Goal: Information Seeking & Learning: Learn about a topic

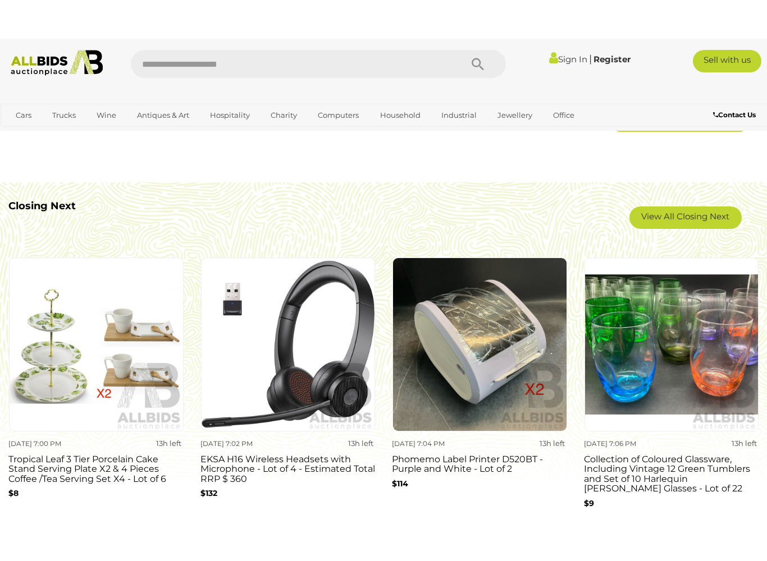
scroll to position [878, 0]
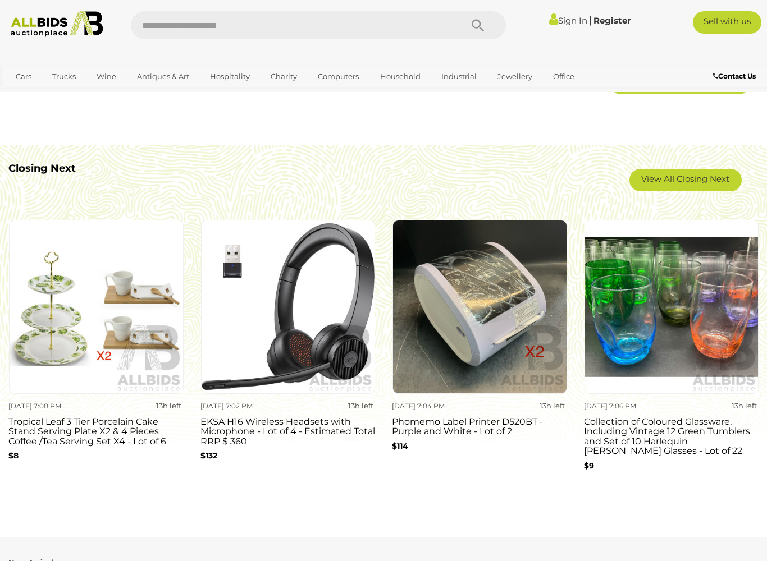
click at [703, 299] on img at bounding box center [671, 307] width 175 height 175
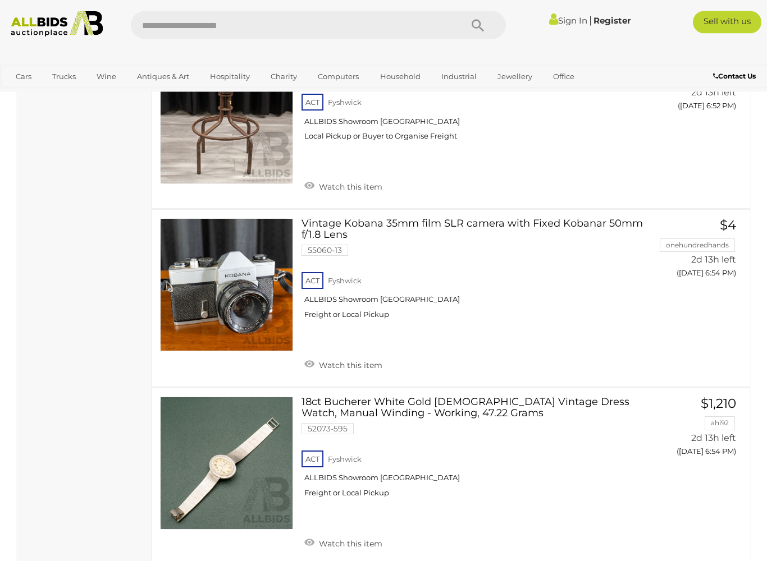
scroll to position [7155, 0]
click at [239, 397] on link at bounding box center [226, 463] width 133 height 133
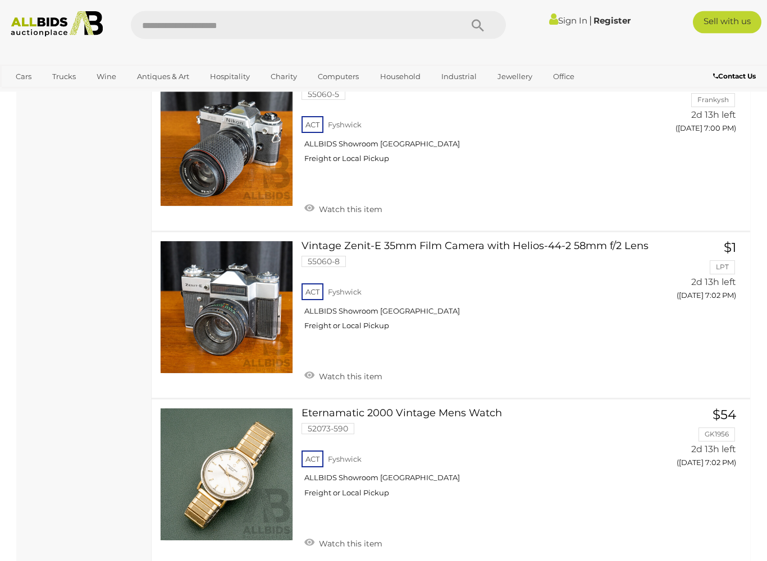
scroll to position [8515, 0]
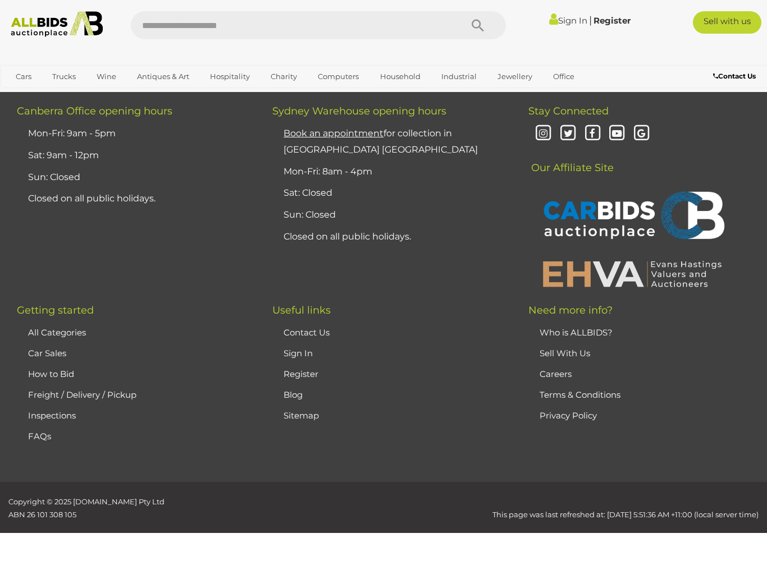
scroll to position [248, 0]
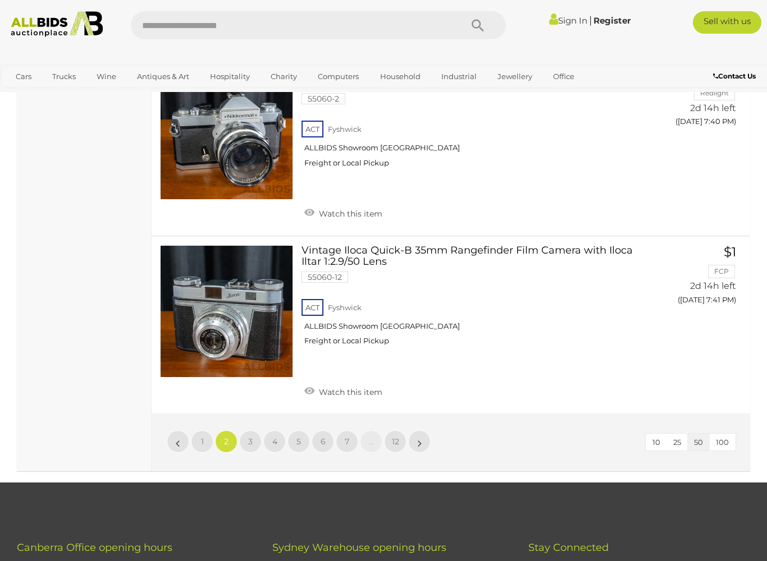
scroll to position [8580, 0]
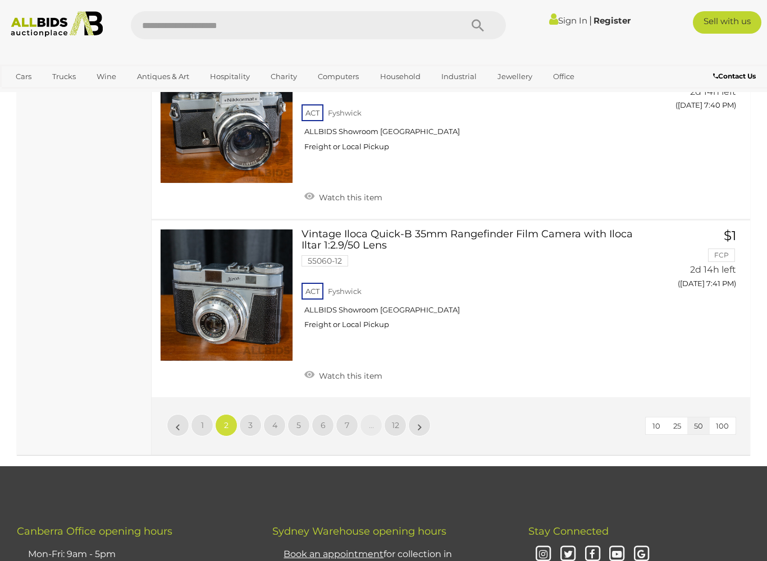
click at [251, 420] on span "3" at bounding box center [250, 425] width 4 height 10
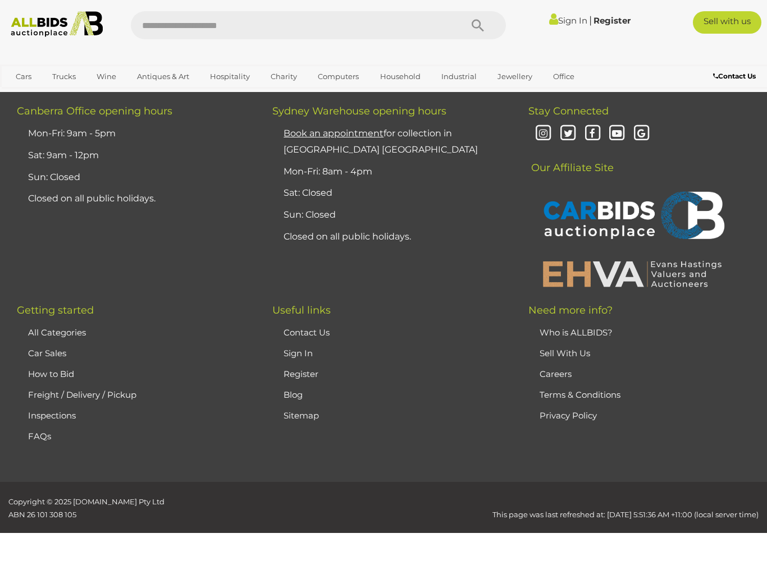
scroll to position [248, 0]
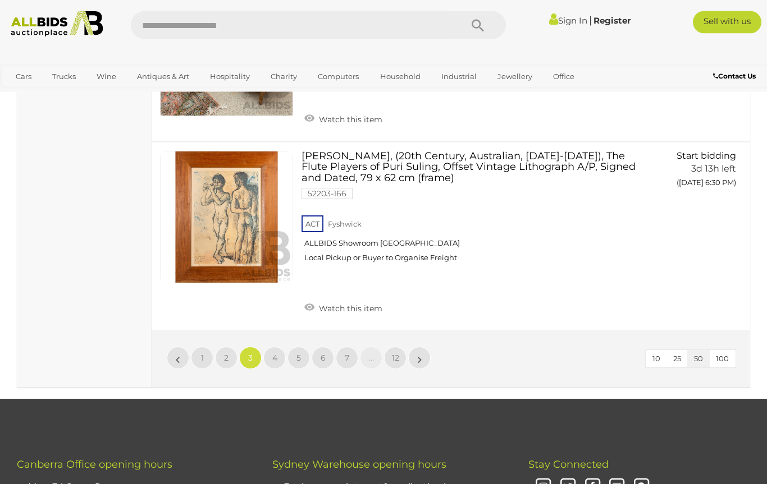
scroll to position [8618, 0]
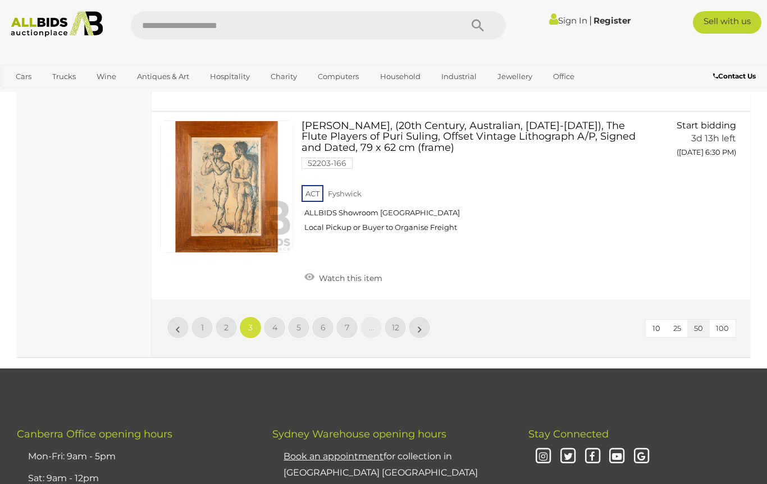
click at [270, 316] on link "4" at bounding box center [274, 327] width 22 height 22
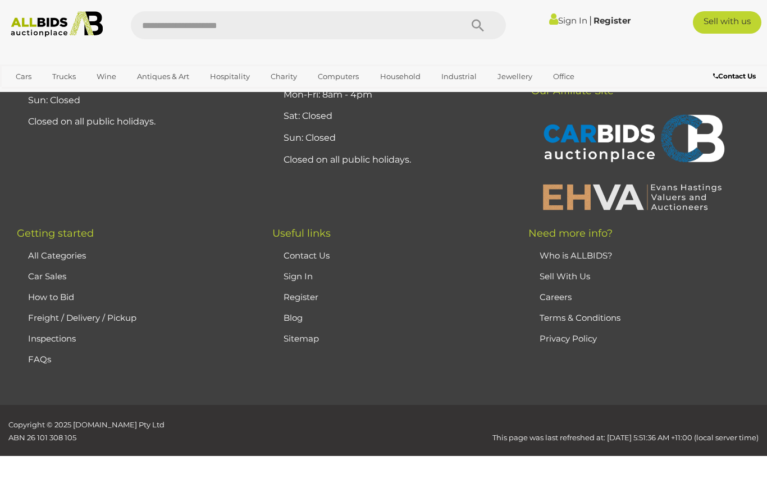
scroll to position [248, 0]
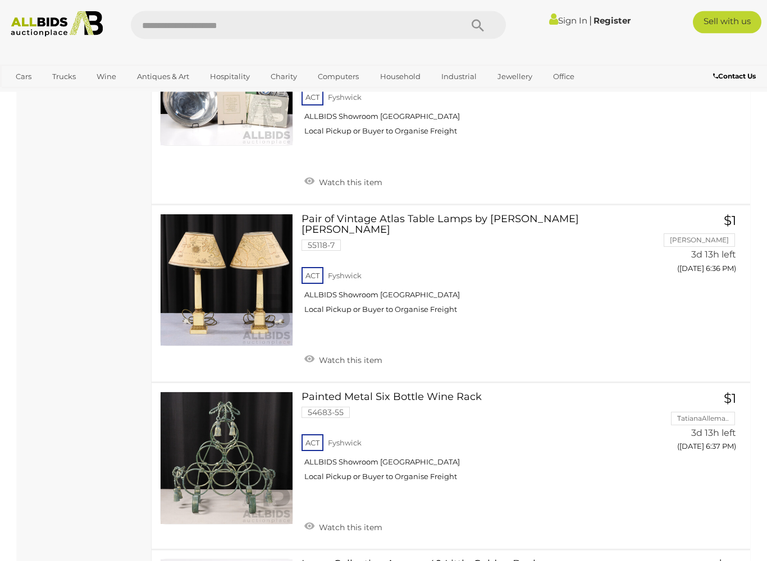
scroll to position [1766, 0]
click at [336, 205] on div "Pair of Vintage Atlas Table Lamps by Laura Ashley 55118-7 ACT Fyshwick ALLBIDS …" at bounding box center [450, 293] width 615 height 177
click at [334, 214] on link "Pair of Vintage Atlas Table Lamps by Laura Ashley 55118-7 ACT Fyshwick" at bounding box center [476, 268] width 332 height 109
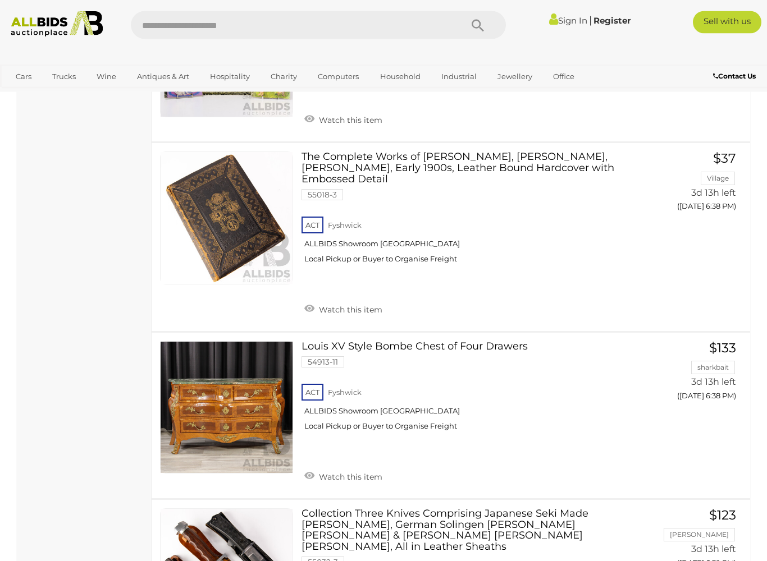
scroll to position [2341, 0]
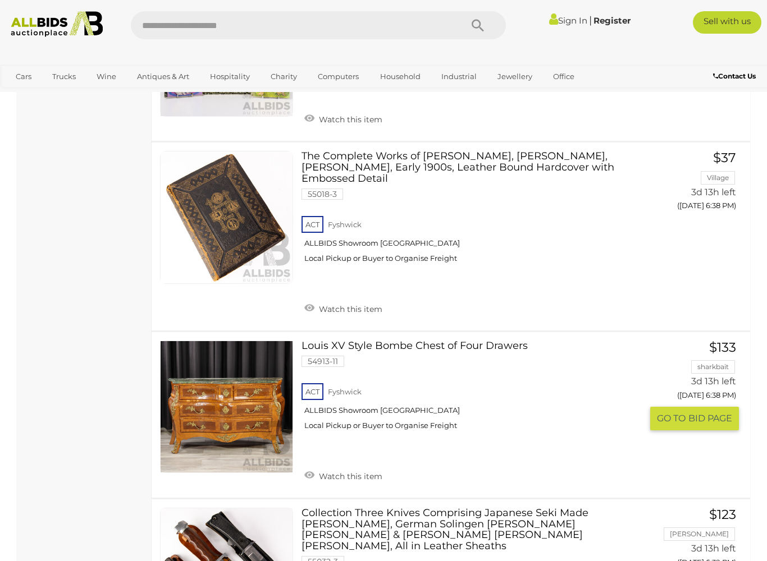
click at [325, 341] on link "Louis XV Style Bombe Chest of Four Drawers 54913-11 ACT Fyshwick ALLBIDS Showro…" at bounding box center [476, 390] width 332 height 98
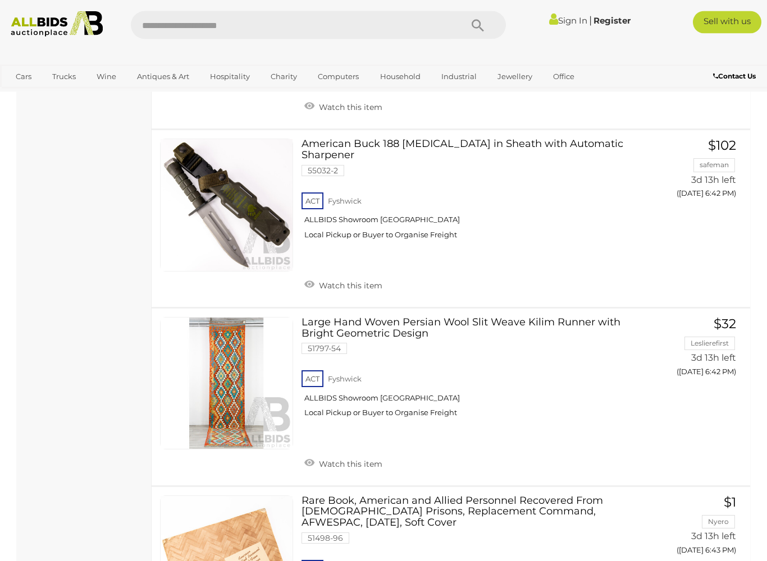
scroll to position [3791, 0]
click at [359, 317] on link "Large Hand Woven Persian Wool Slit Weave Kilim Runner with Bright Geometric Des…" at bounding box center [476, 371] width 332 height 109
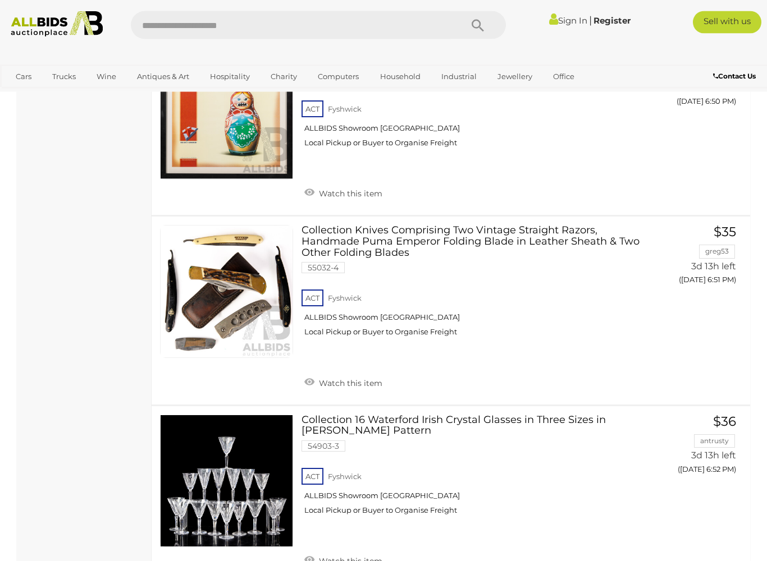
scroll to position [6558, 0]
click at [361, 415] on link "Collection 16 Waterford Irish Crystal Glasses in Three Sizes in Sheila Pattern …" at bounding box center [476, 469] width 332 height 109
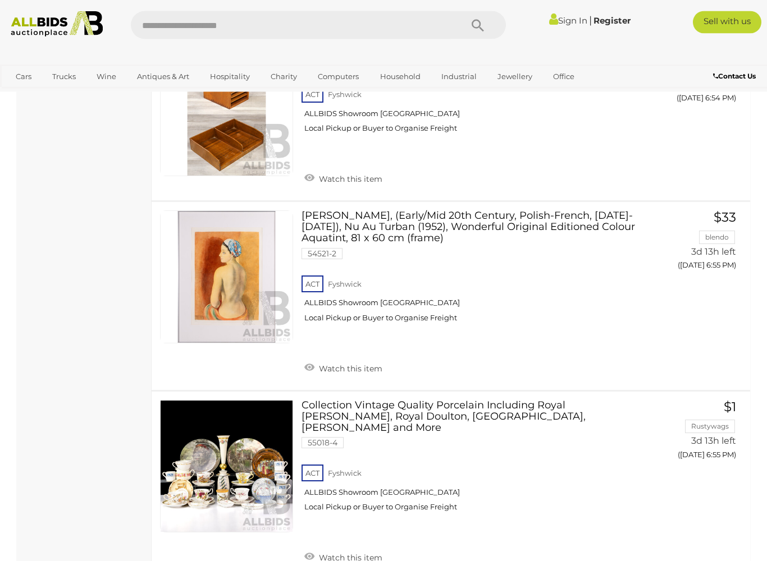
scroll to position [7654, 0]
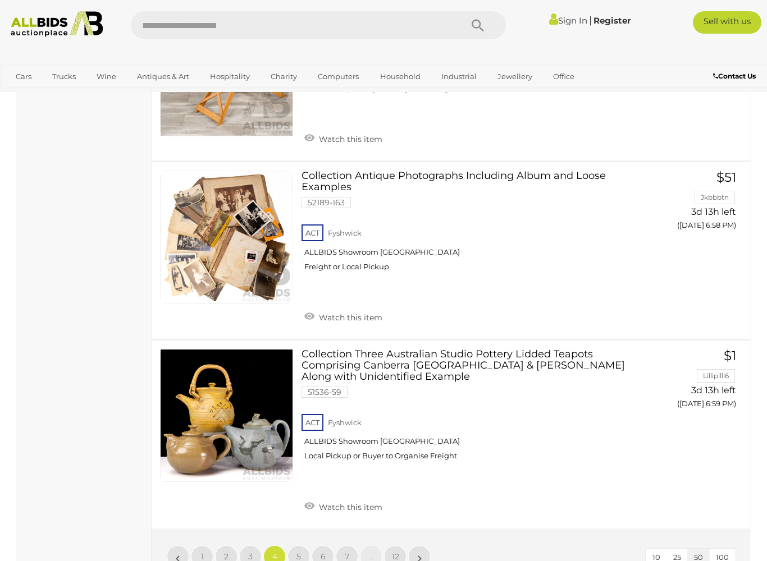
click at [302, 484] on link "5" at bounding box center [298, 556] width 22 height 22
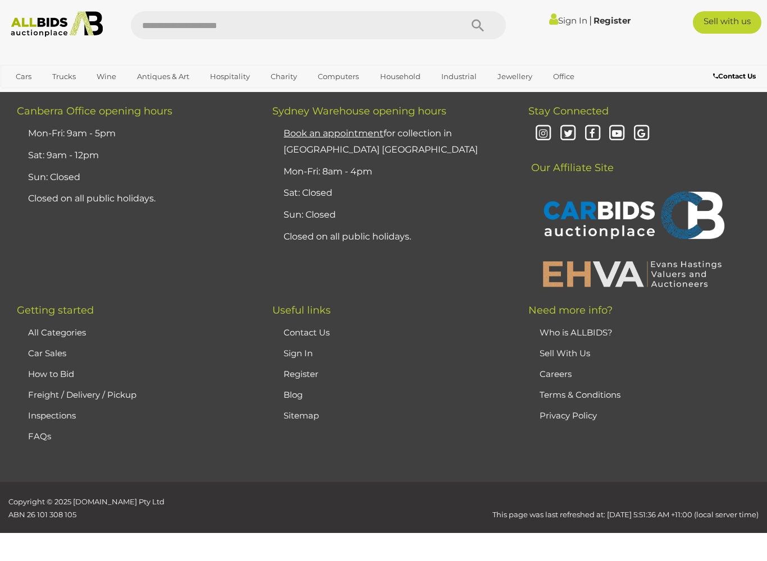
scroll to position [248, 0]
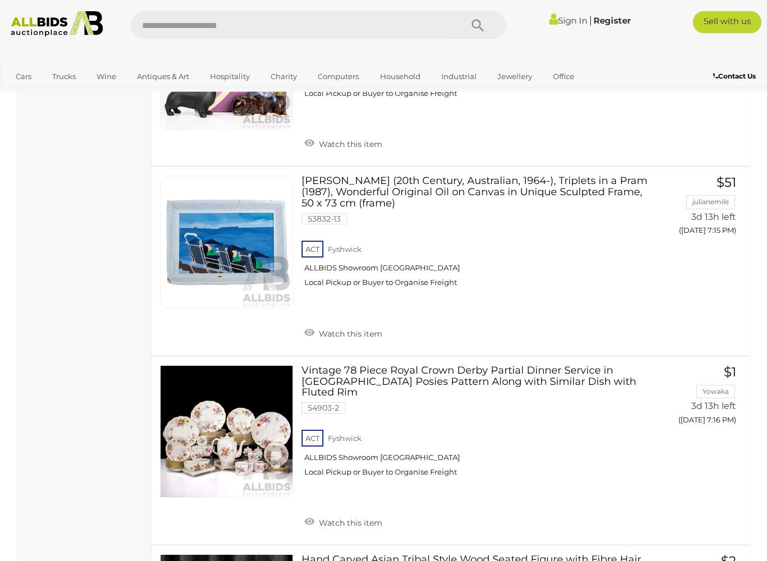
scroll to position [4903, 0]
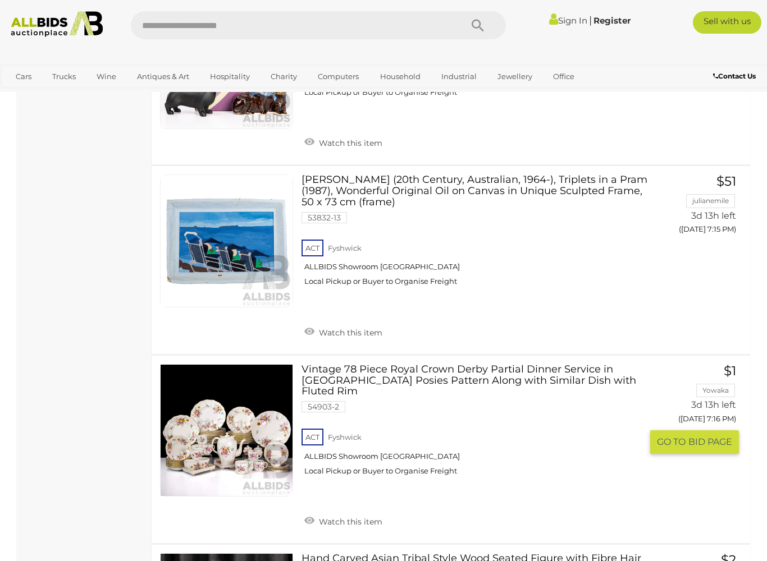
click at [394, 364] on link "Vintage 78 Piece Royal Crown Derby Partial Dinner Service in Derby Posies Patte…" at bounding box center [476, 424] width 332 height 121
click at [397, 364] on link "Vintage 78 Piece Royal Crown Derby Partial Dinner Service in Derby Posies Patte…" at bounding box center [476, 424] width 332 height 121
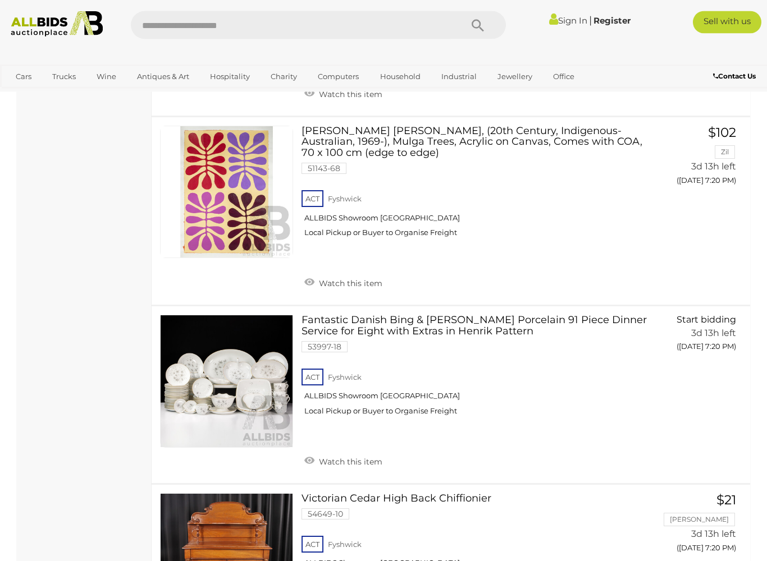
scroll to position [6357, 0]
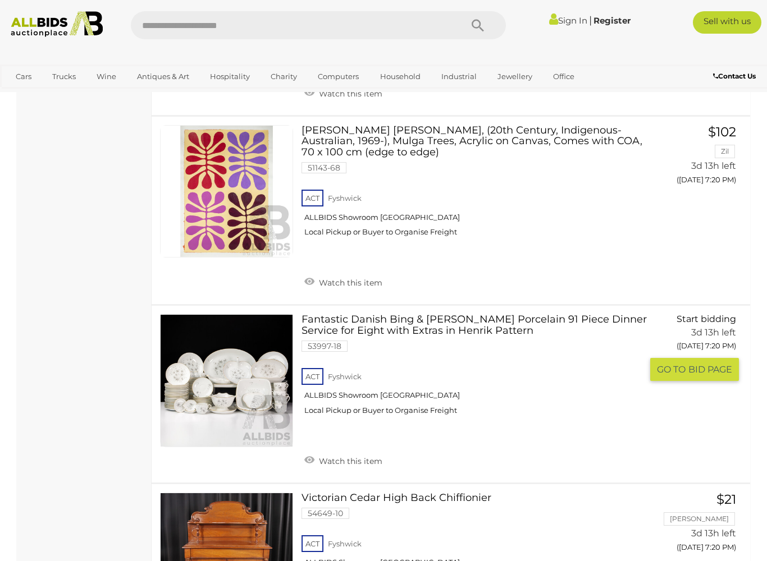
click at [267, 314] on link at bounding box center [226, 380] width 133 height 133
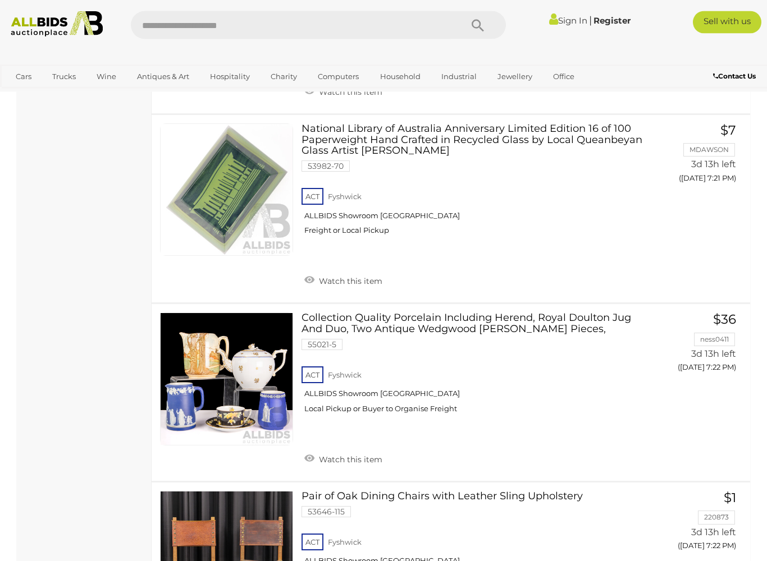
scroll to position [7062, 0]
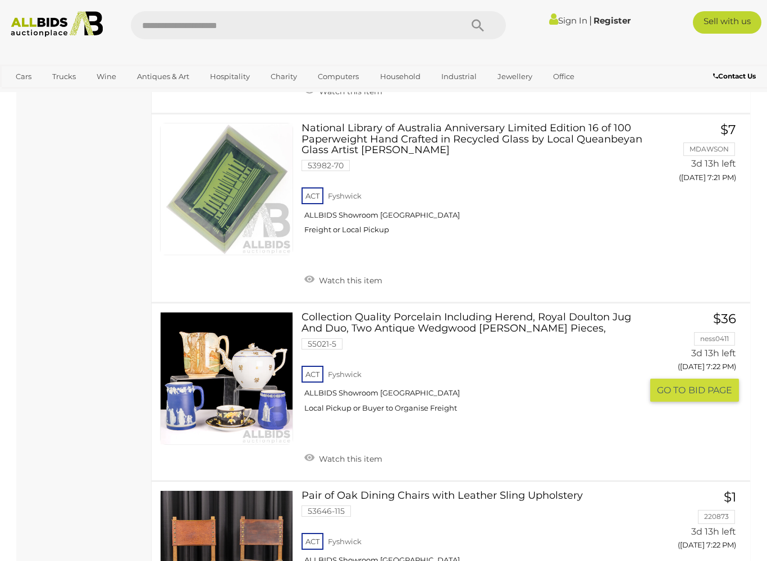
click at [261, 312] on link at bounding box center [226, 378] width 133 height 133
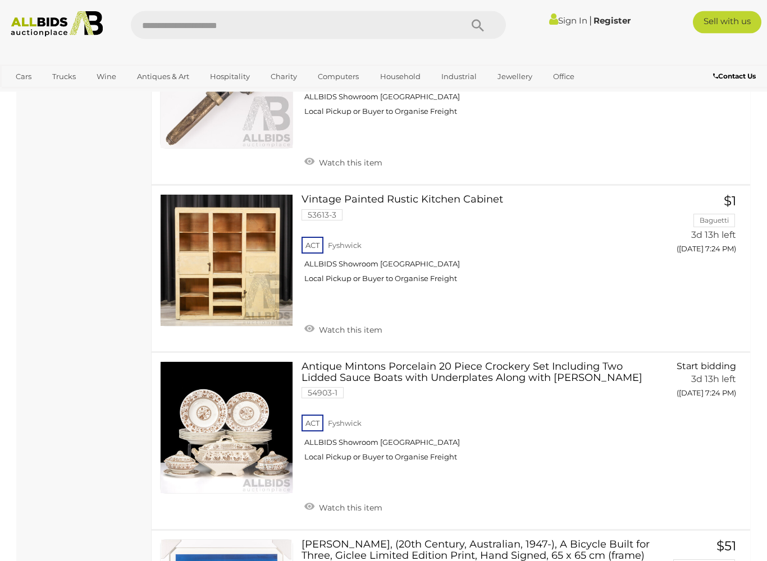
scroll to position [7704, 0]
click at [371, 361] on link "Antique Mintons Porcelain 20 Piece Crockery Set Including Two Lidded Sauce Boat…" at bounding box center [476, 415] width 332 height 109
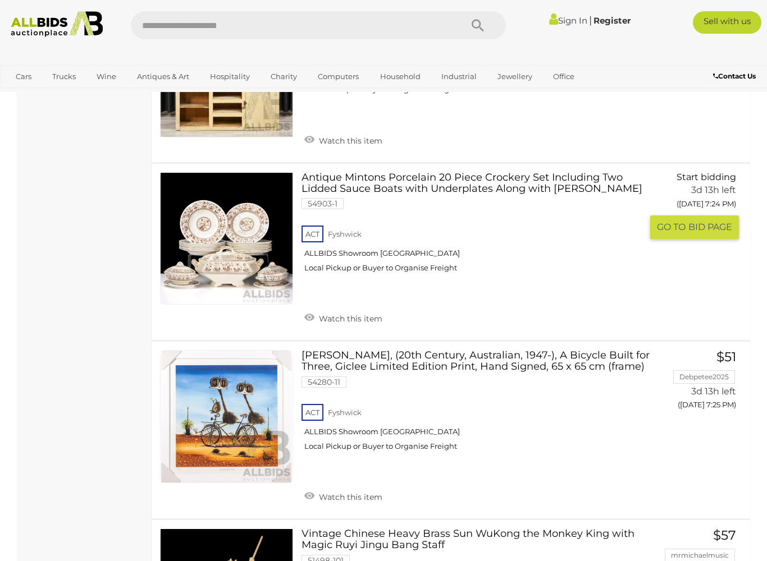
scroll to position [7905, 0]
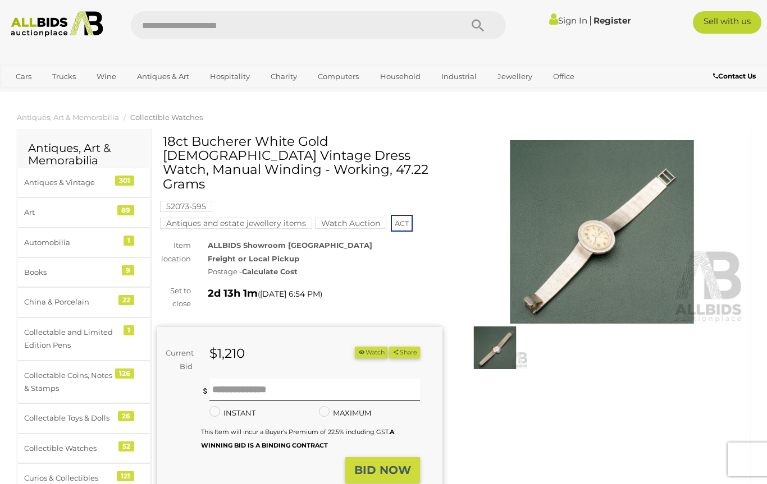
click at [496, 361] on img at bounding box center [495, 348] width 66 height 42
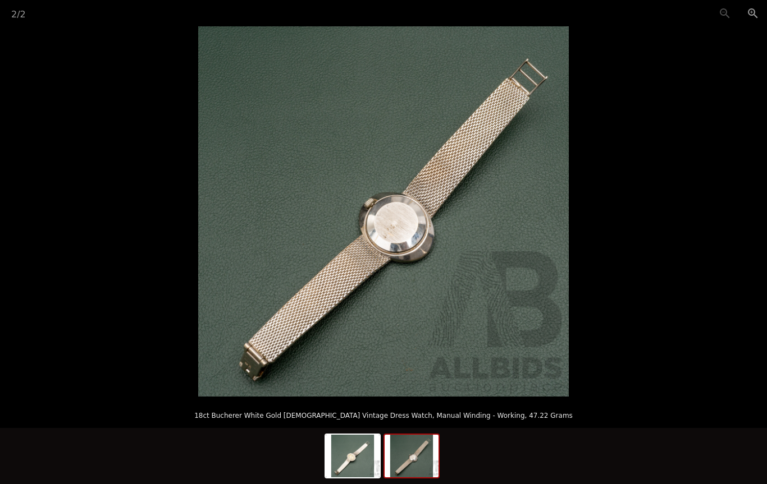
click at [418, 459] on img at bounding box center [411, 456] width 54 height 43
click at [353, 464] on img at bounding box center [352, 456] width 54 height 43
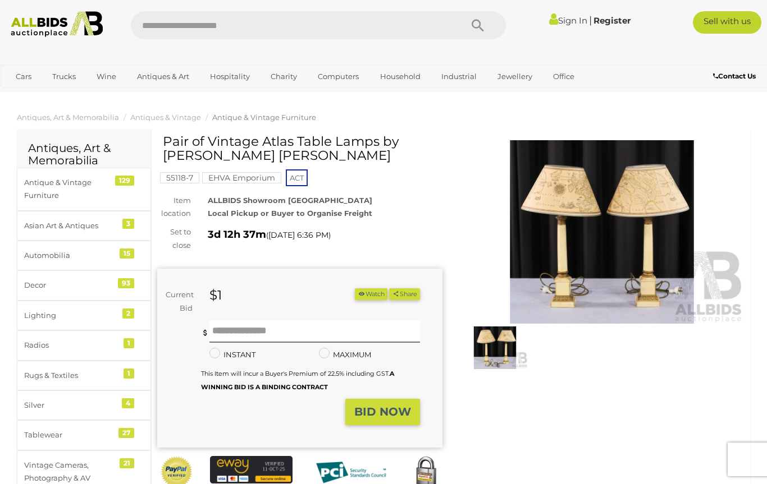
click at [492, 353] on img at bounding box center [495, 348] width 66 height 42
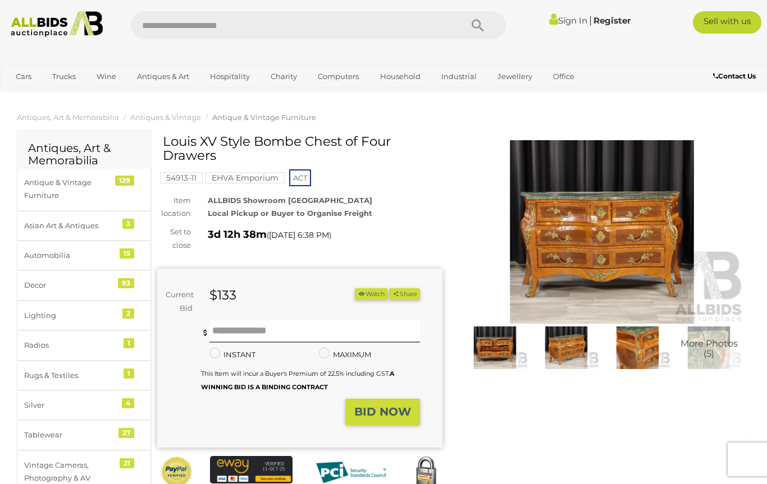
click at [494, 351] on img at bounding box center [495, 348] width 66 height 42
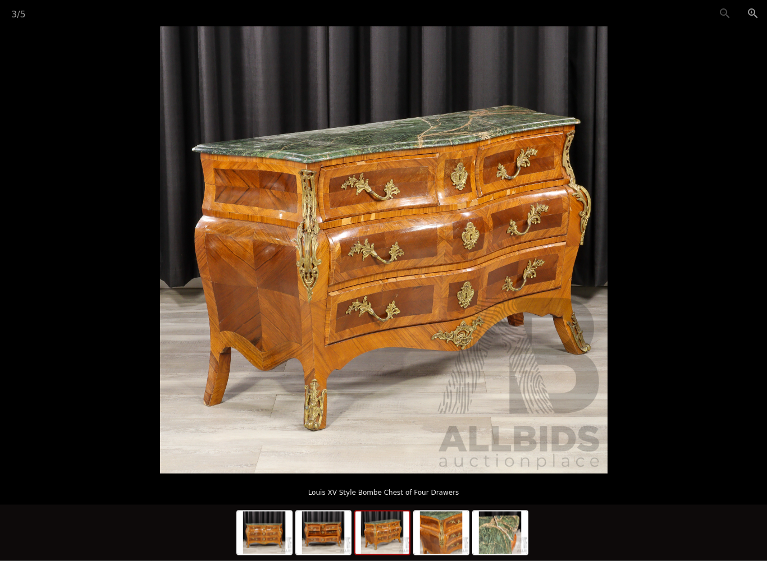
scroll to position [123, 0]
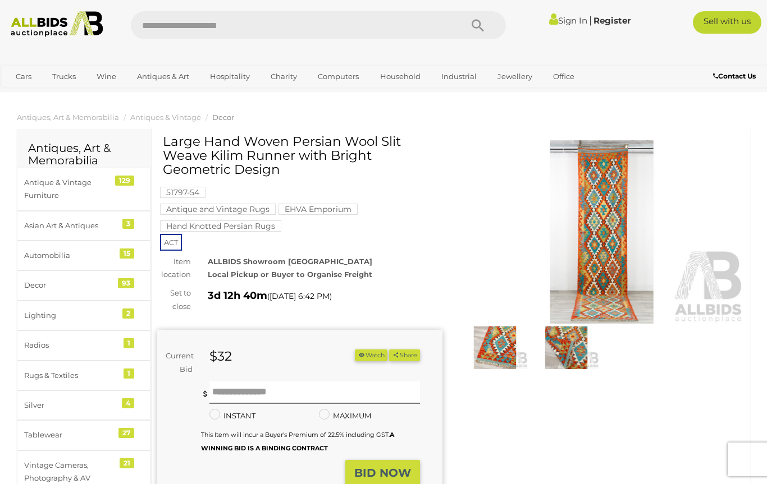
click at [612, 287] on img at bounding box center [601, 232] width 285 height 184
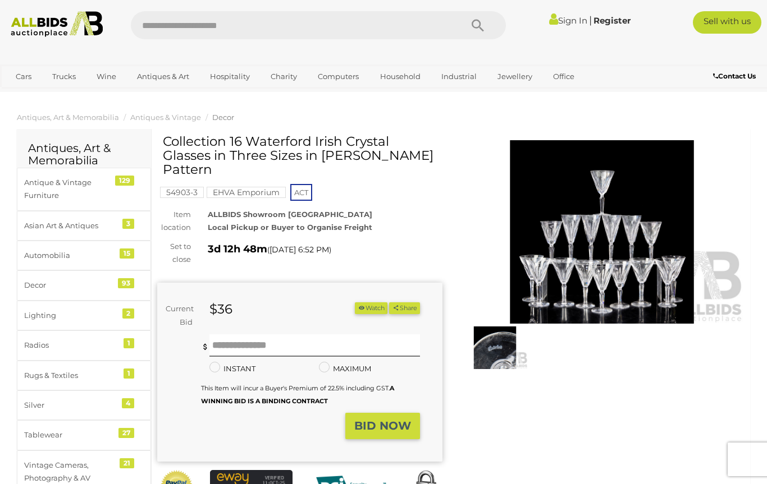
click at [630, 287] on img at bounding box center [601, 232] width 285 height 184
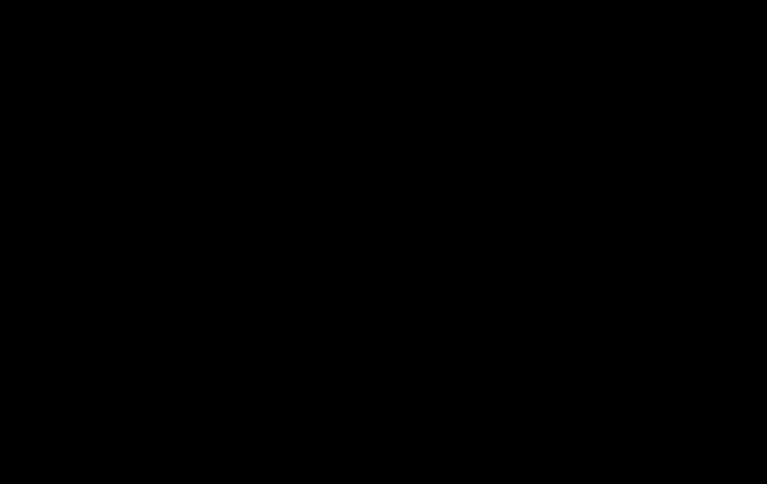
click at [630, 287] on div at bounding box center [383, 211] width 767 height 370
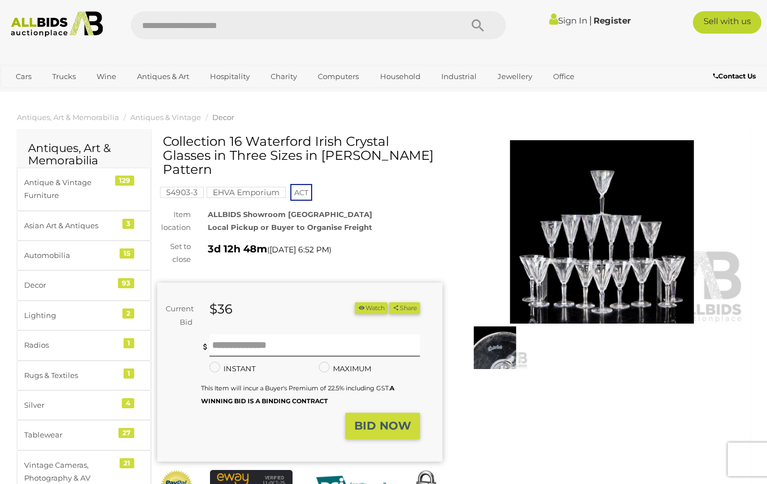
click at [632, 287] on img at bounding box center [601, 232] width 285 height 184
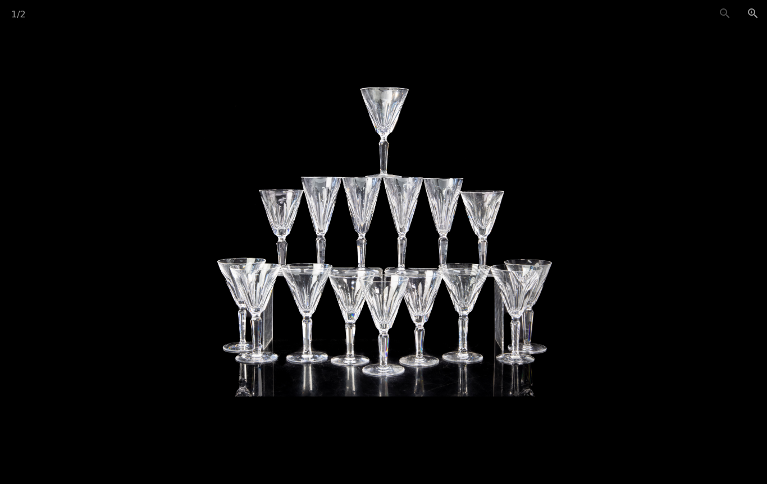
click at [631, 286] on picture at bounding box center [383, 211] width 767 height 370
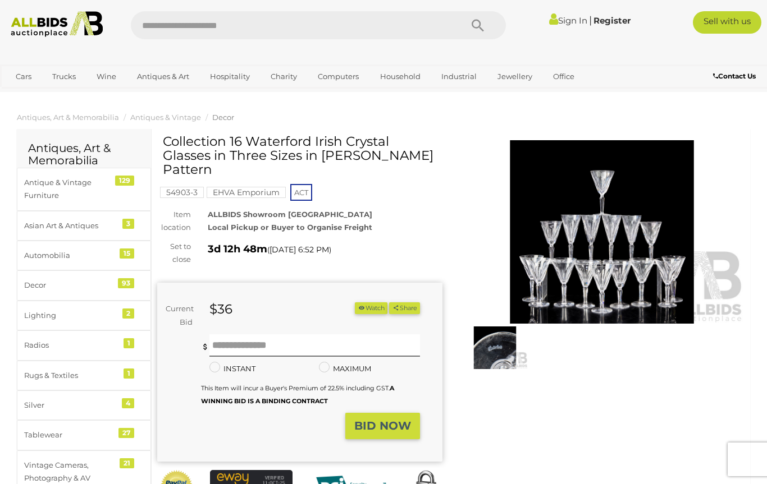
click at [637, 285] on img at bounding box center [601, 232] width 285 height 184
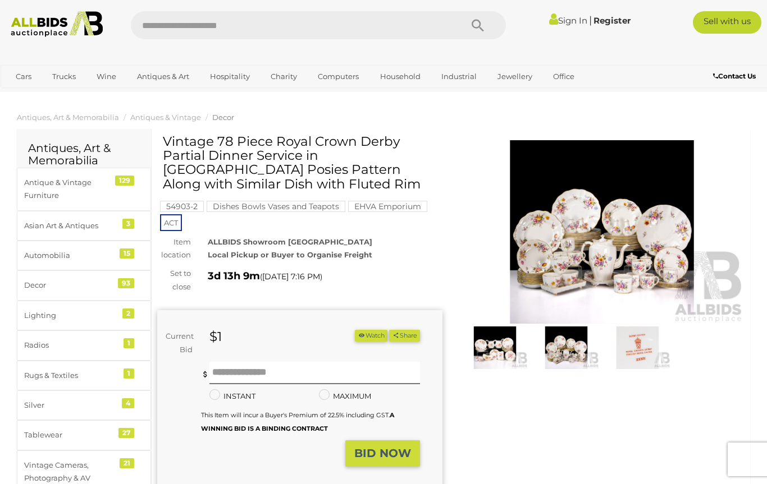
click at [644, 268] on img at bounding box center [601, 232] width 285 height 184
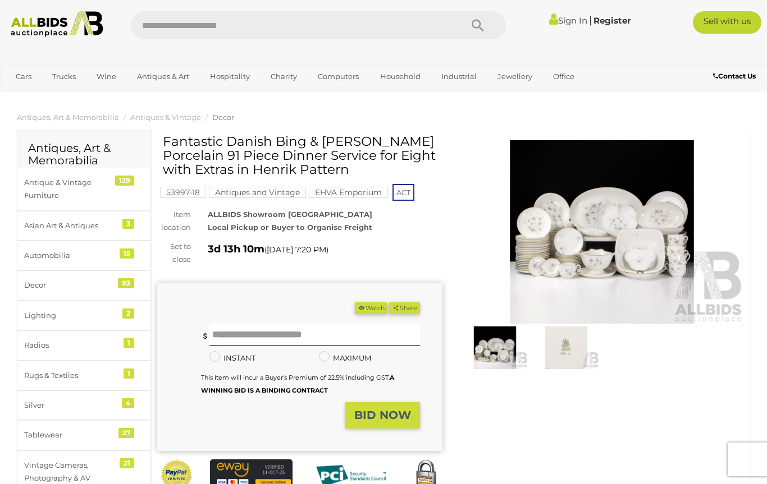
click at [603, 278] on img at bounding box center [601, 232] width 285 height 184
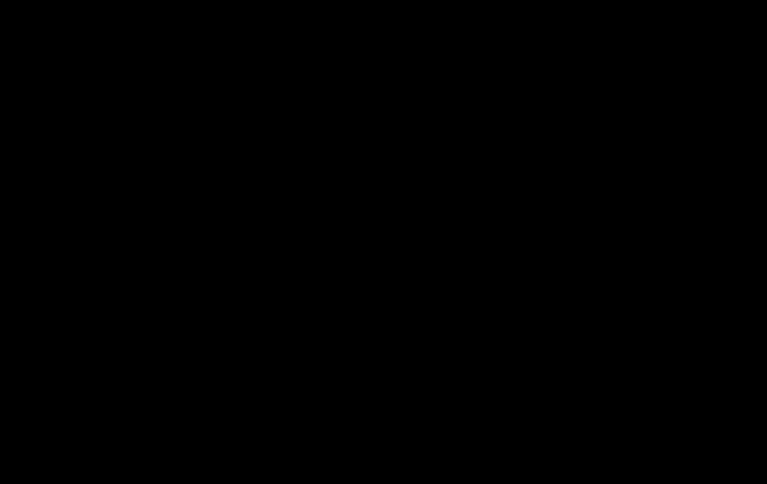
click at [602, 278] on div at bounding box center [383, 211] width 767 height 370
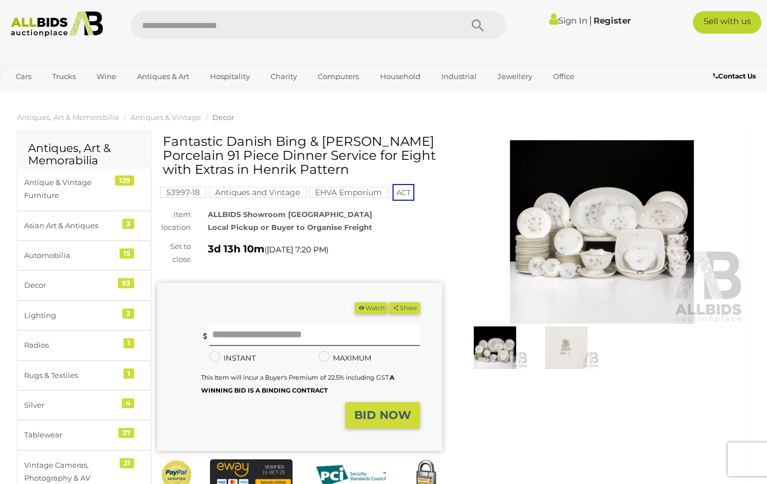
click at [600, 274] on img at bounding box center [601, 232] width 285 height 184
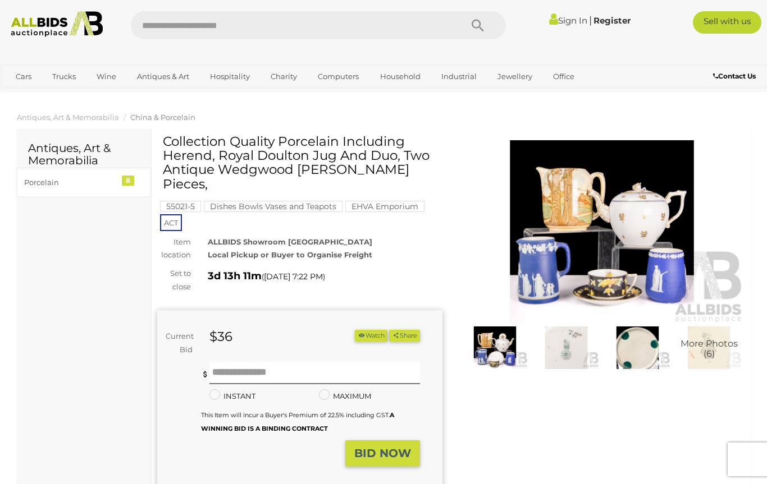
click at [637, 245] on img at bounding box center [601, 232] width 285 height 184
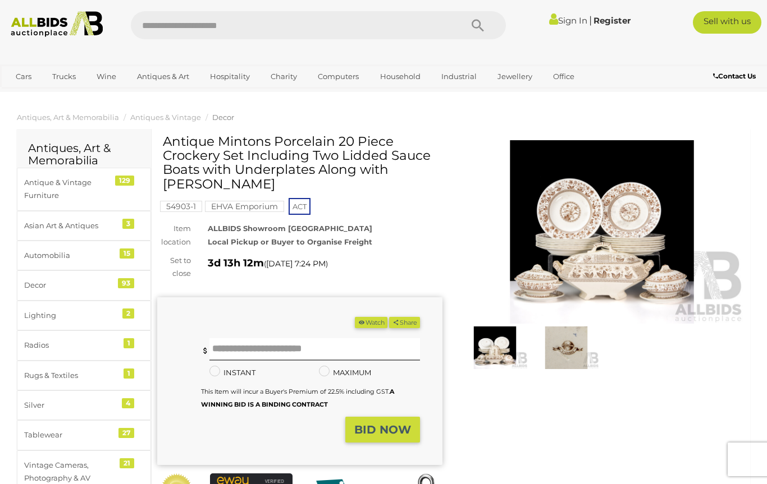
click at [625, 268] on img at bounding box center [601, 232] width 285 height 184
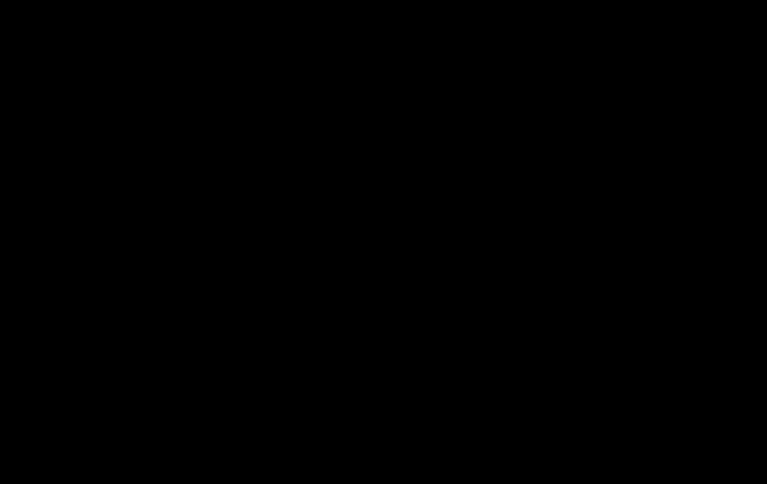
click at [625, 268] on div at bounding box center [383, 211] width 767 height 370
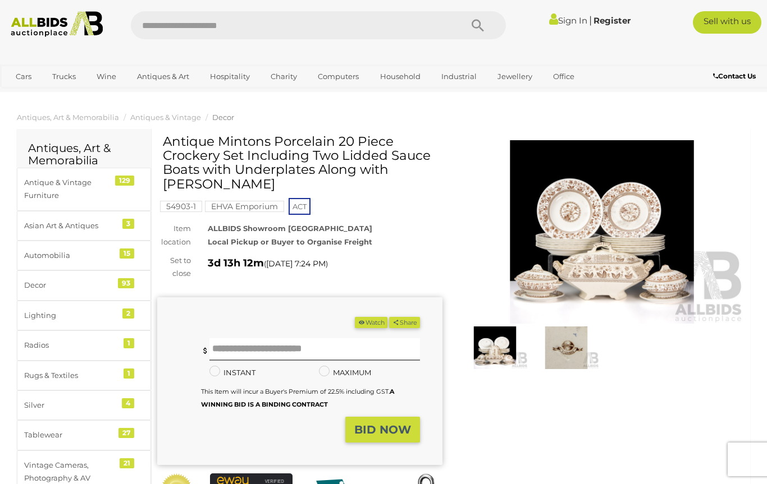
click at [626, 264] on img at bounding box center [601, 232] width 285 height 184
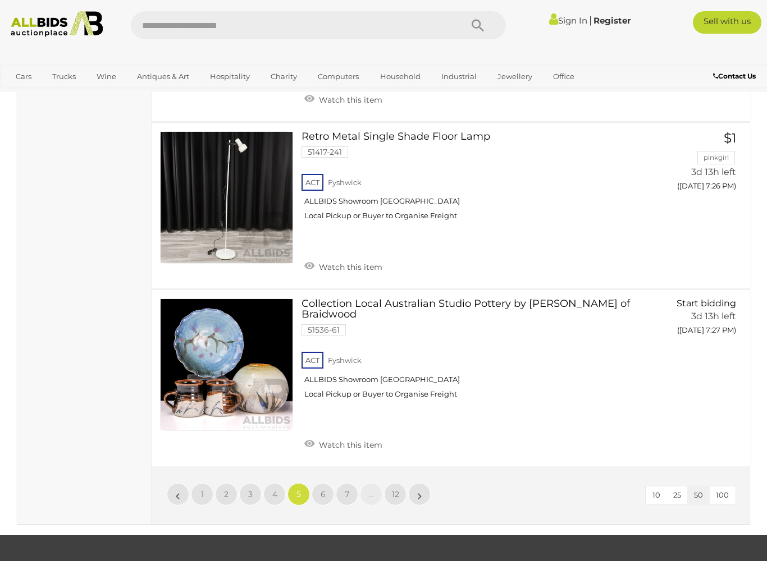
scroll to position [8652, 0]
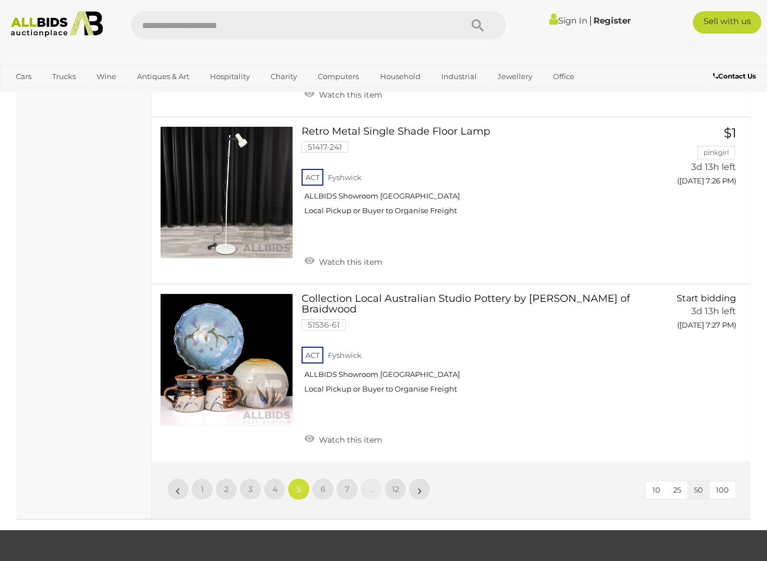
click at [323, 484] on span "6" at bounding box center [322, 489] width 5 height 10
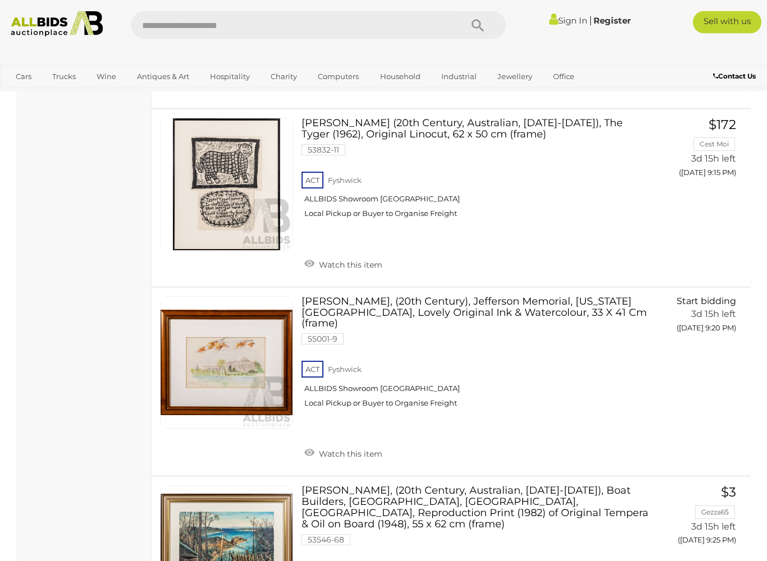
scroll to position [6230, 0]
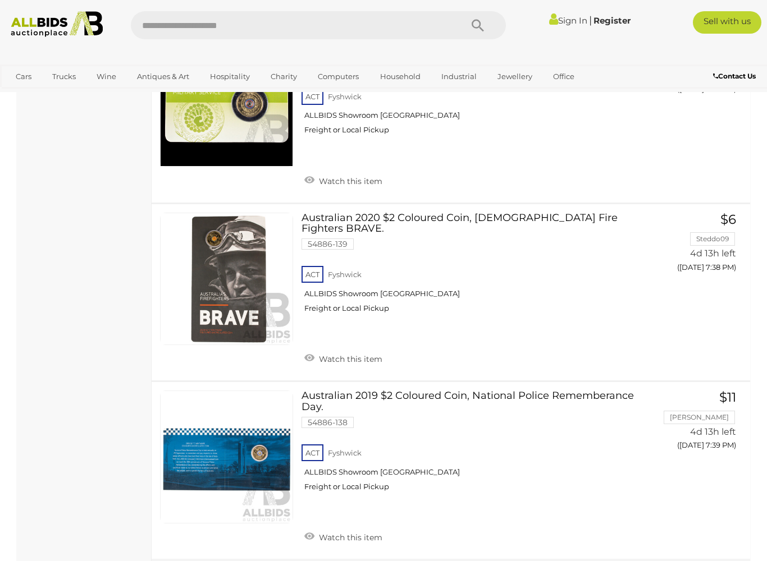
scroll to position [8824, 0]
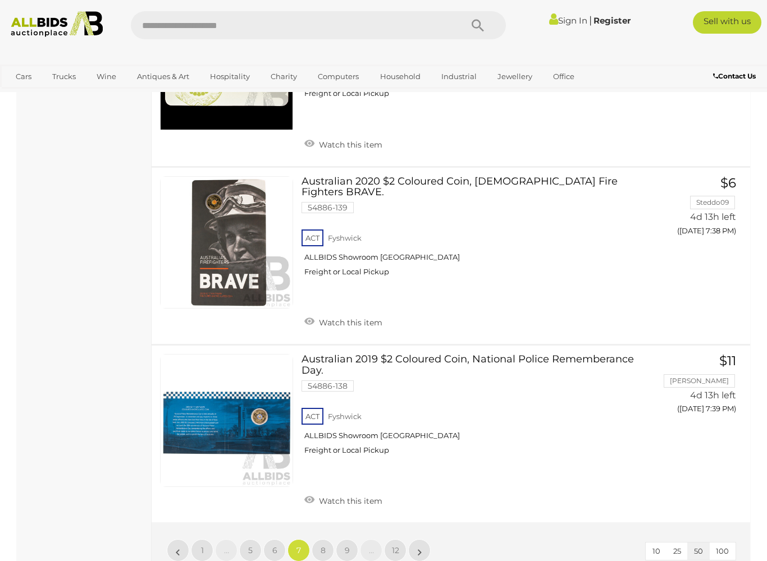
click at [328, 539] on link "8" at bounding box center [322, 550] width 22 height 22
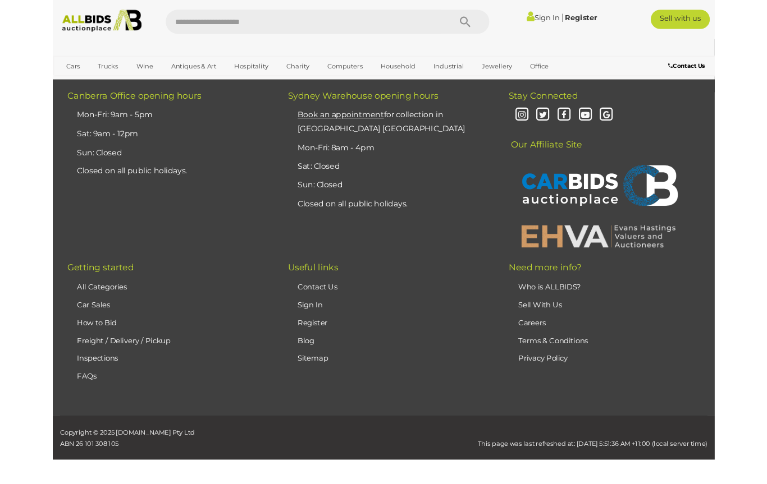
scroll to position [248, 0]
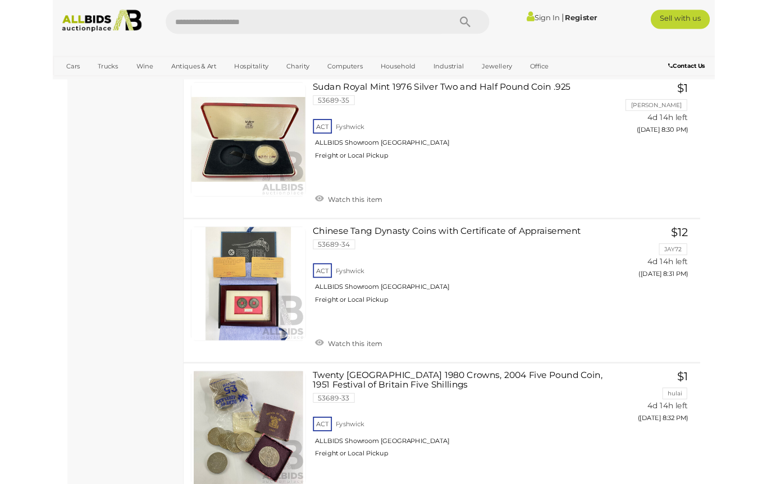
scroll to position [8955, 0]
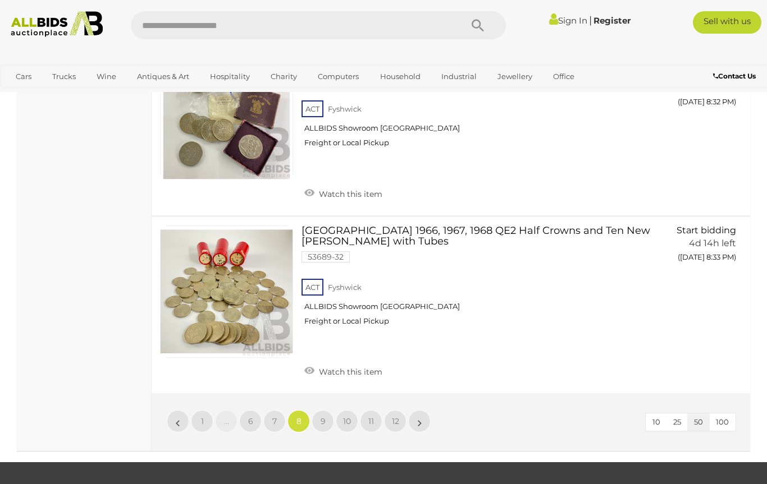
click at [323, 416] on span "9" at bounding box center [322, 421] width 5 height 10
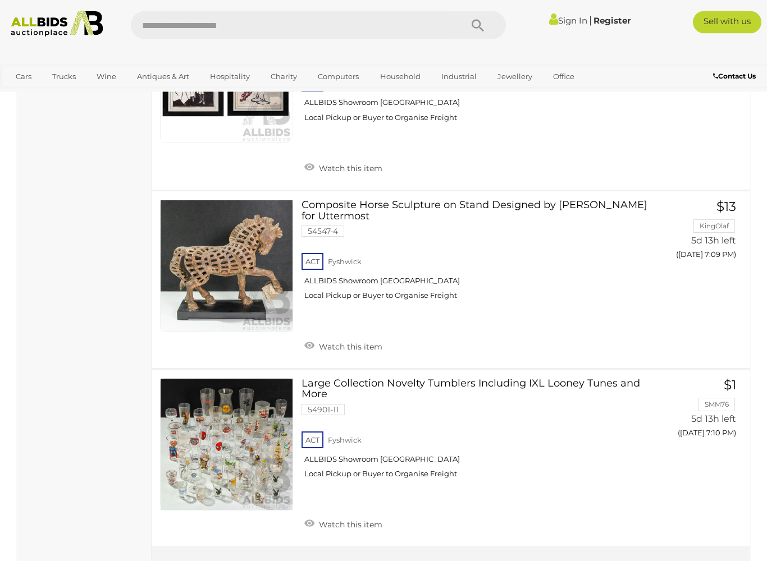
scroll to position [8846, 0]
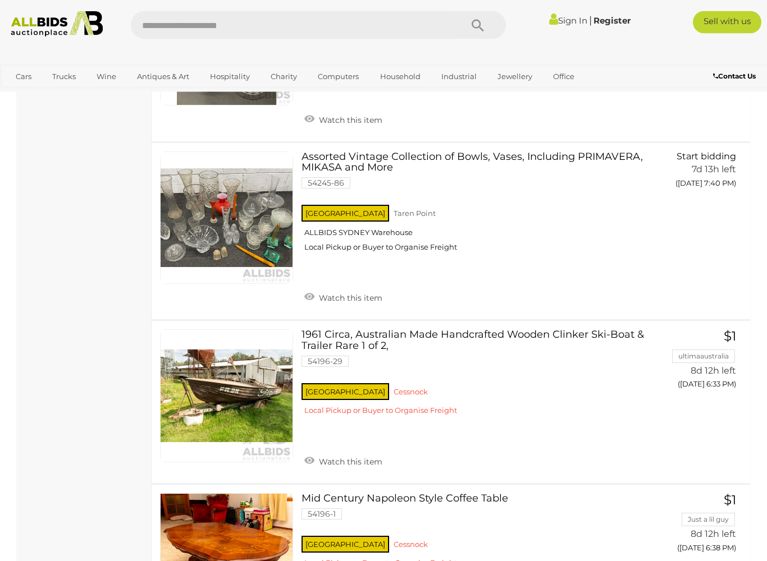
scroll to position [8642, 0]
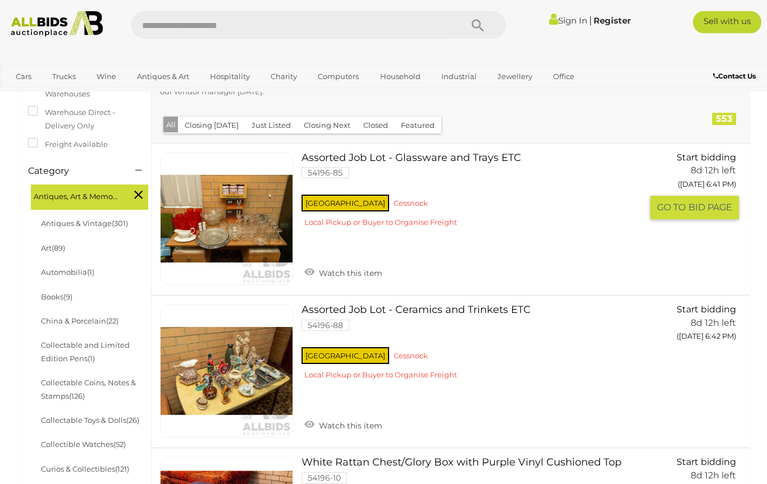
scroll to position [223, 0]
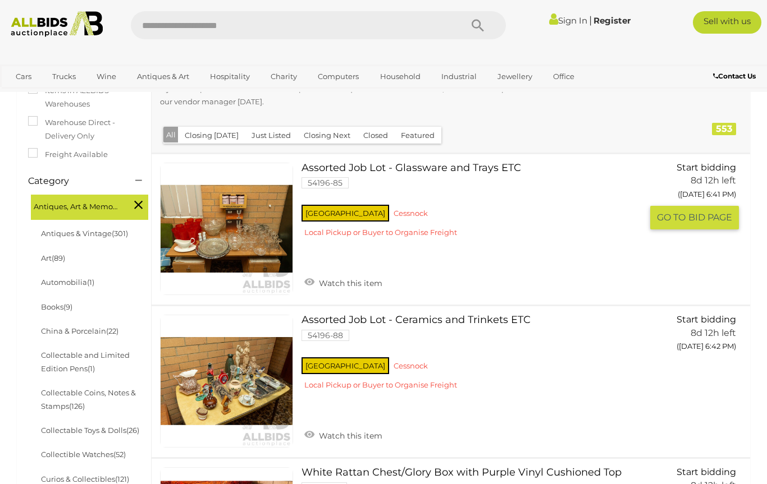
click at [397, 163] on link "Assorted Job Lot - Glassware and Trays ETC 54196-85 NSW Cessnock" at bounding box center [476, 205] width 332 height 84
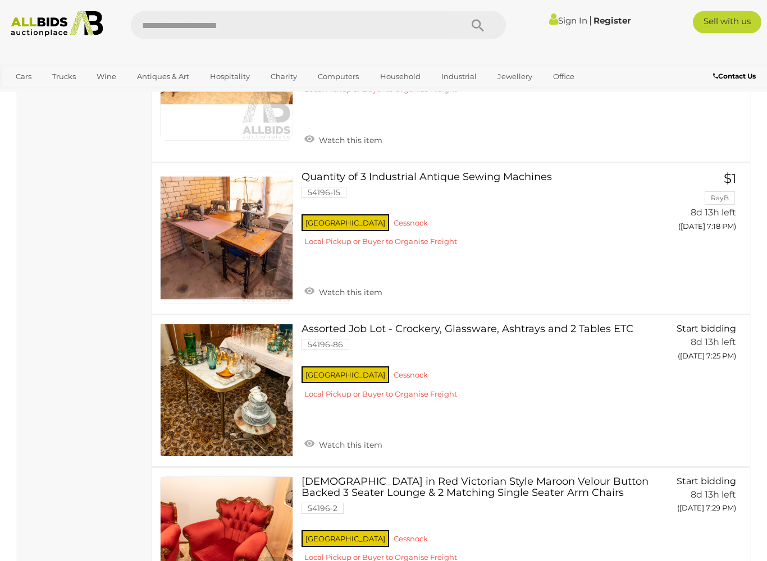
scroll to position [2301, 0]
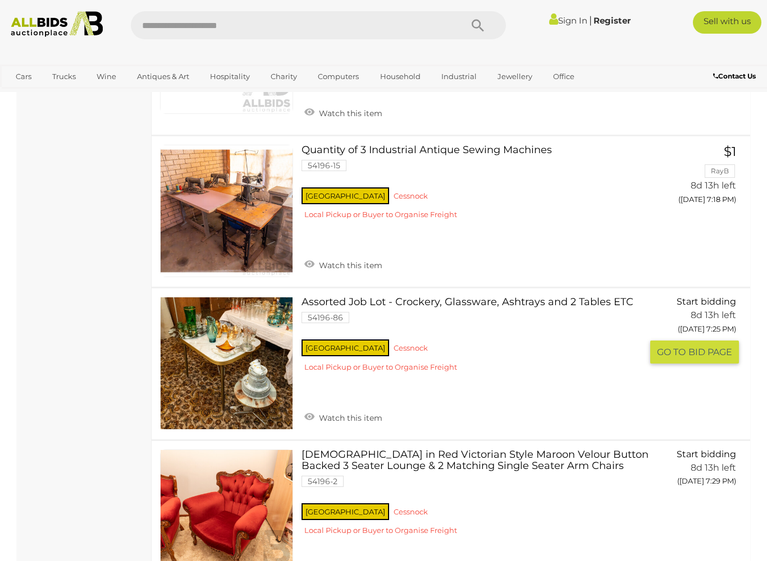
click at [415, 297] on link "Assorted Job Lot - Crockery, Glassware, Ashtrays and 2 Tables ETC 54196-86 NSW …" at bounding box center [476, 339] width 332 height 84
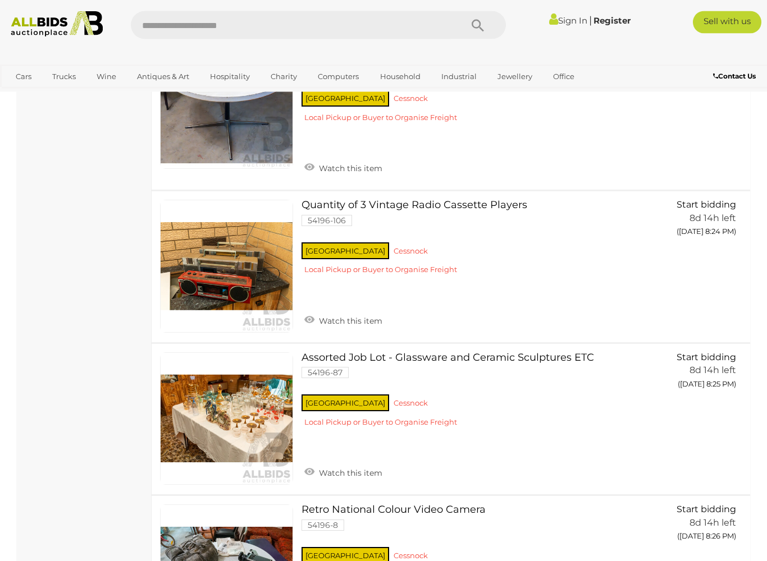
scroll to position [4582, 0]
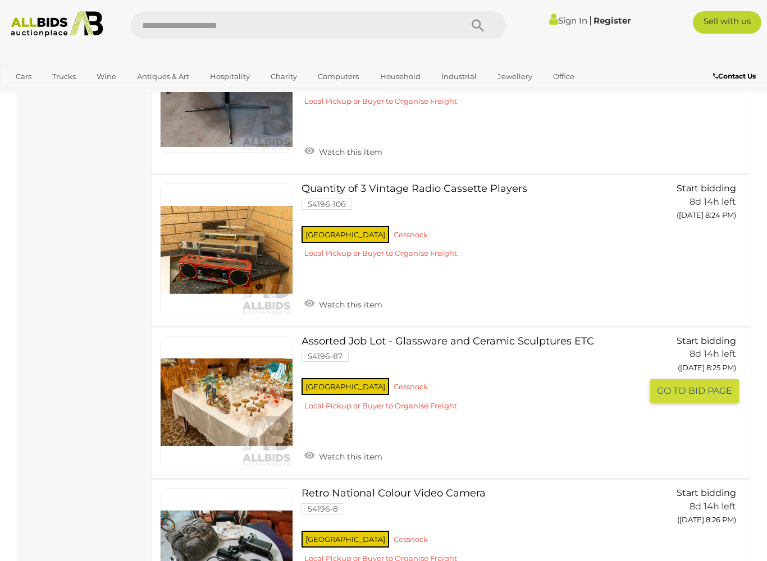
click at [400, 336] on link "Assorted Job Lot - Glassware and Ceramic Sculptures ETC 54196-87 NSW Cessnock" at bounding box center [476, 378] width 332 height 84
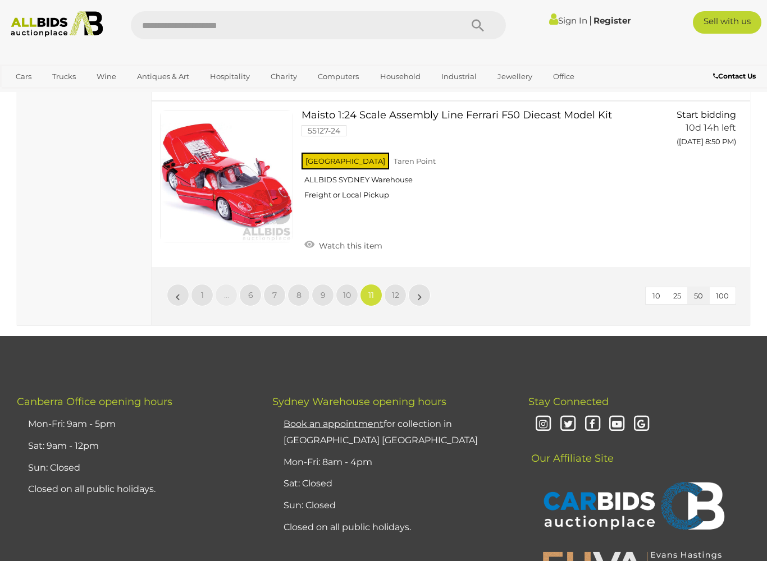
scroll to position [8255, 0]
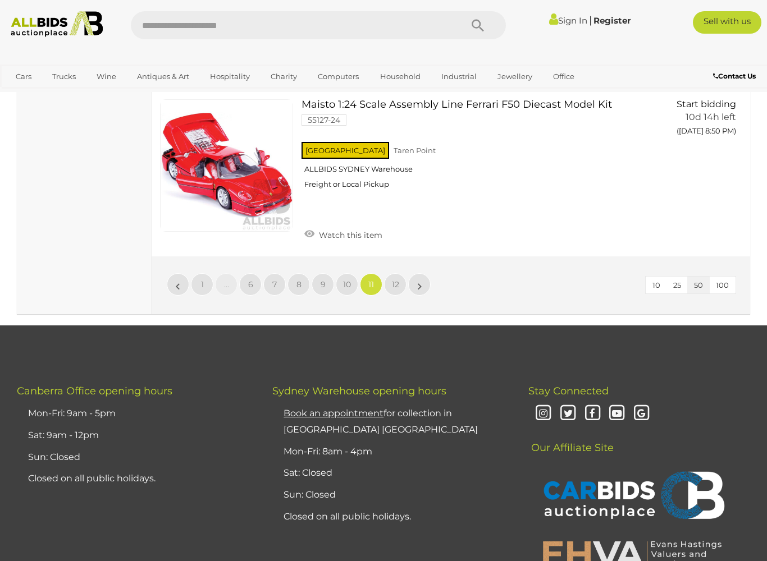
click at [397, 273] on link "12" at bounding box center [395, 284] width 22 height 22
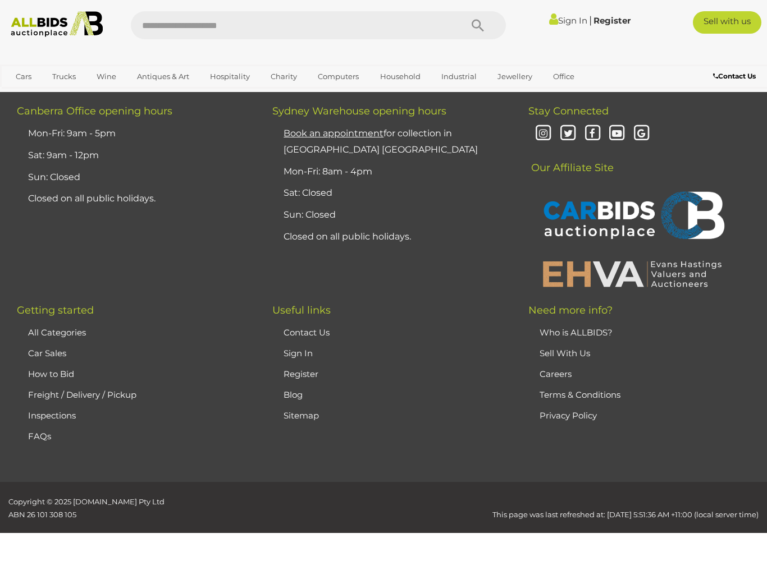
scroll to position [248, 0]
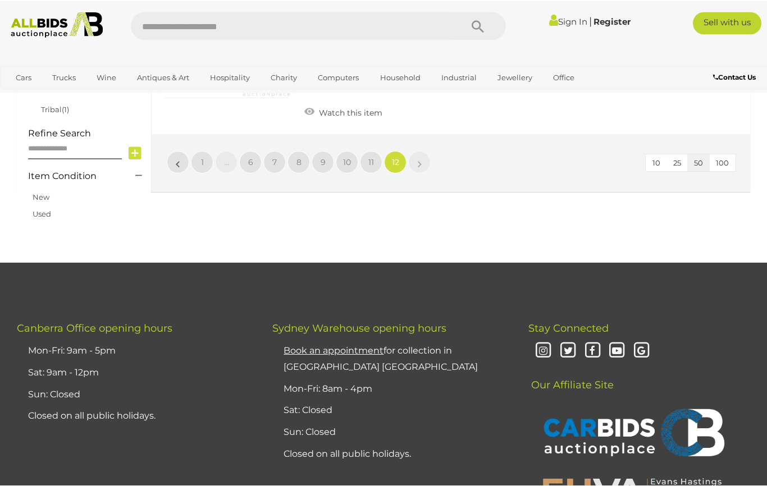
scroll to position [789, 0]
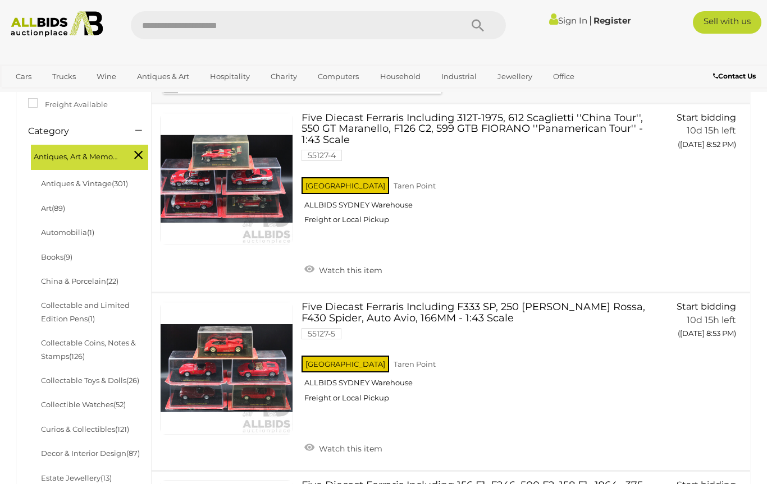
scroll to position [287, 0]
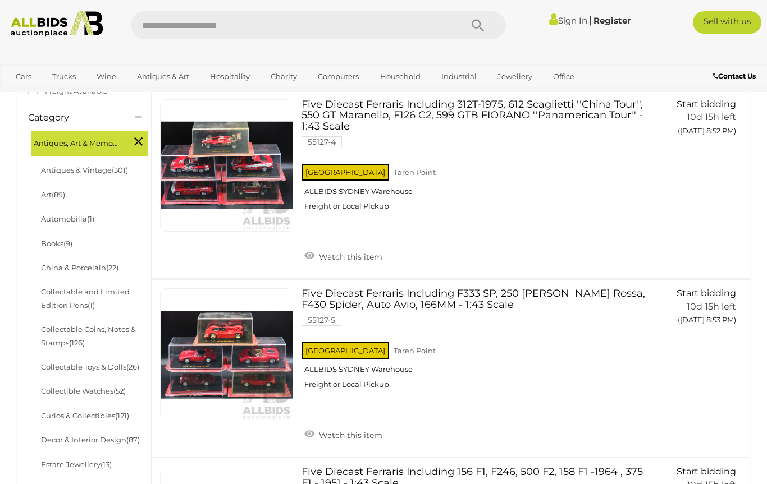
scroll to position [248, 0]
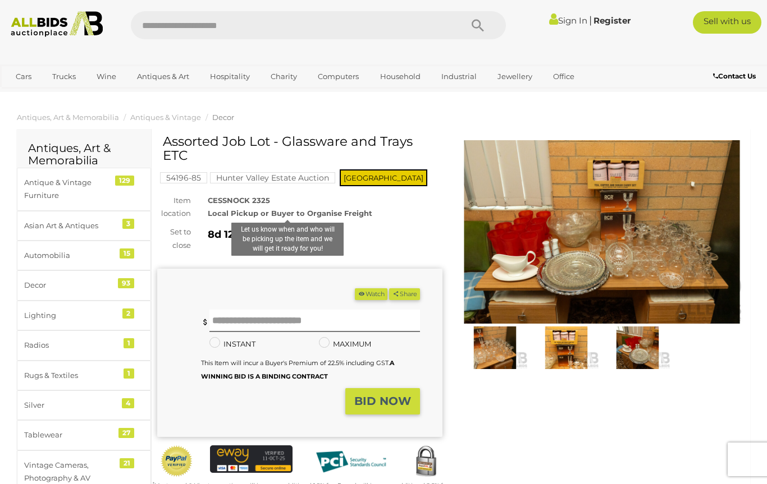
click at [662, 281] on img at bounding box center [601, 232] width 285 height 184
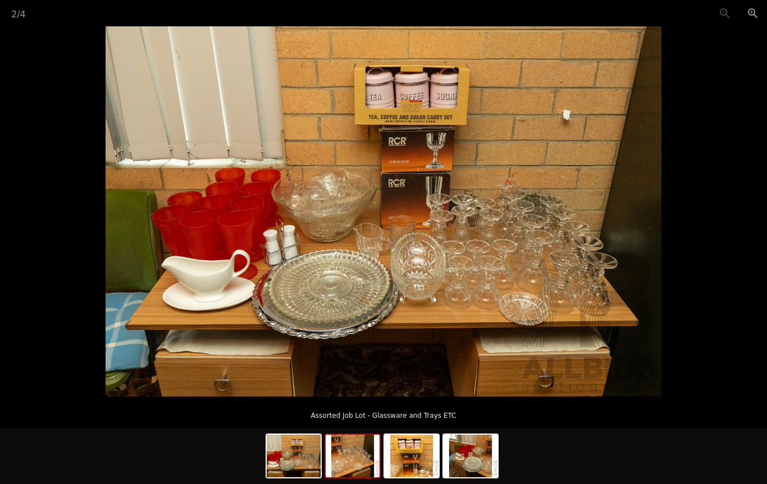
click at [357, 462] on img at bounding box center [352, 456] width 54 height 43
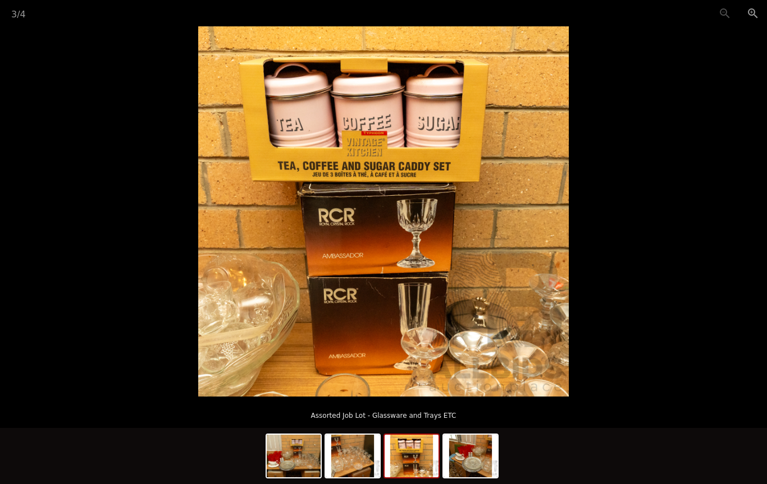
click at [414, 464] on img at bounding box center [411, 456] width 54 height 43
click at [475, 456] on img at bounding box center [470, 456] width 54 height 43
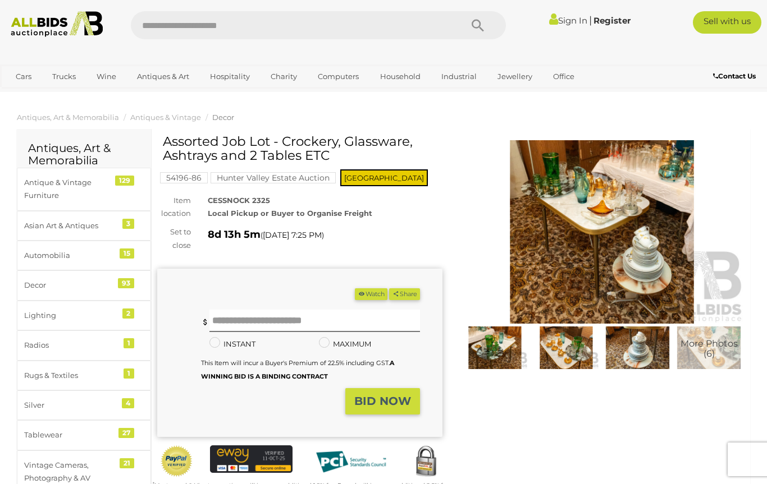
click at [543, 291] on img at bounding box center [601, 232] width 285 height 184
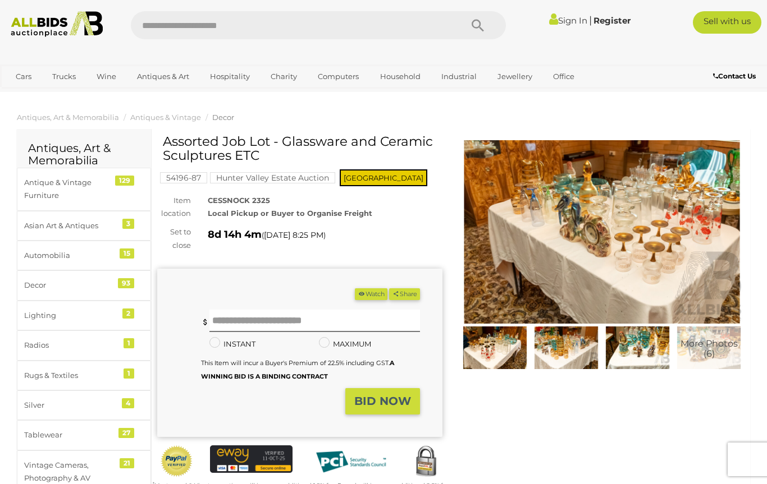
click at [664, 278] on img at bounding box center [601, 232] width 285 height 184
